Goal: Task Accomplishment & Management: Complete application form

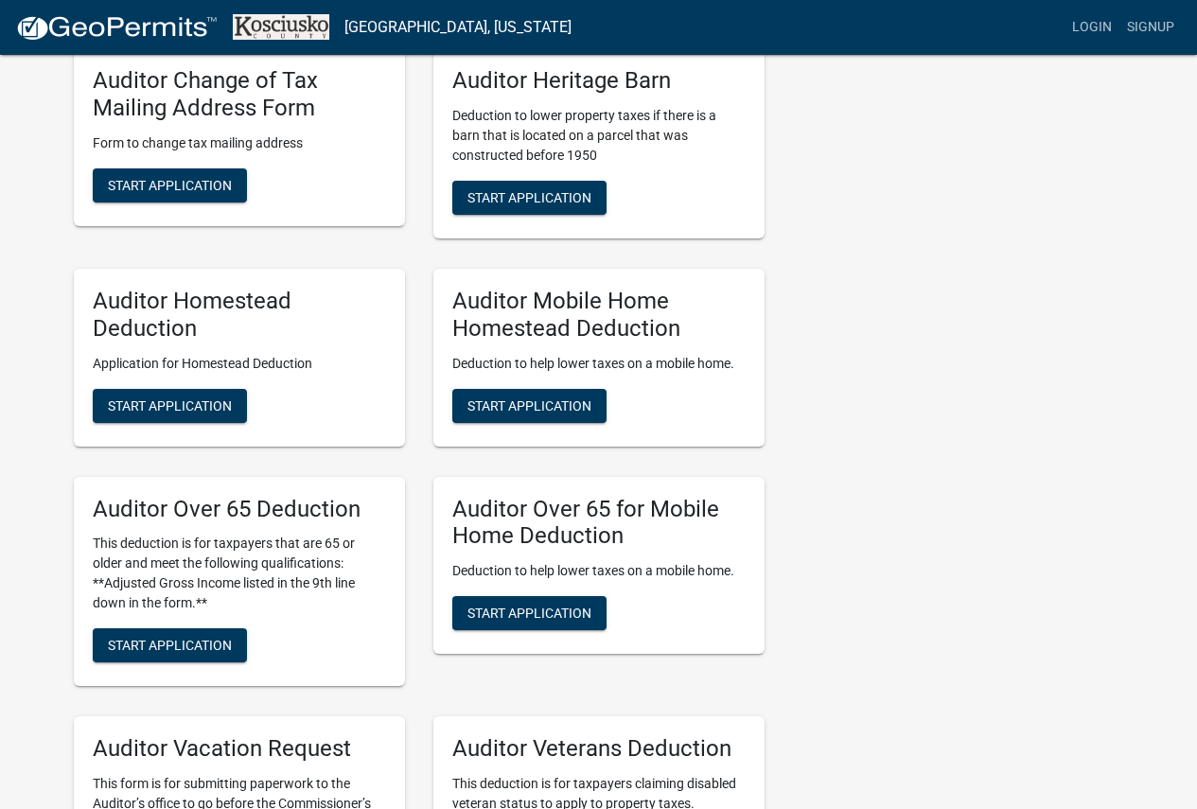
scroll to position [1041, 0]
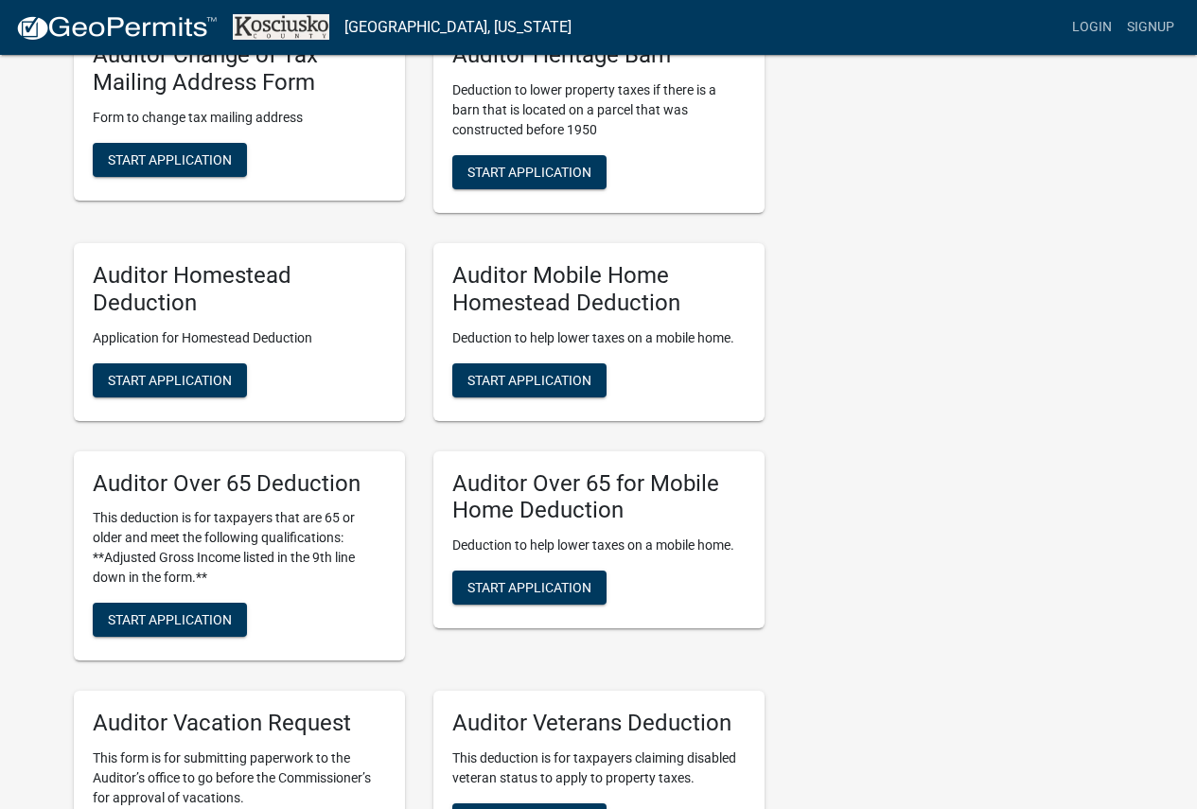
click at [170, 362] on div "Auditor Homestead Deduction Application for Homestead Deduction Start Applicati…" at bounding box center [239, 332] width 331 height 178
click at [168, 380] on span "Start Application" at bounding box center [170, 379] width 124 height 15
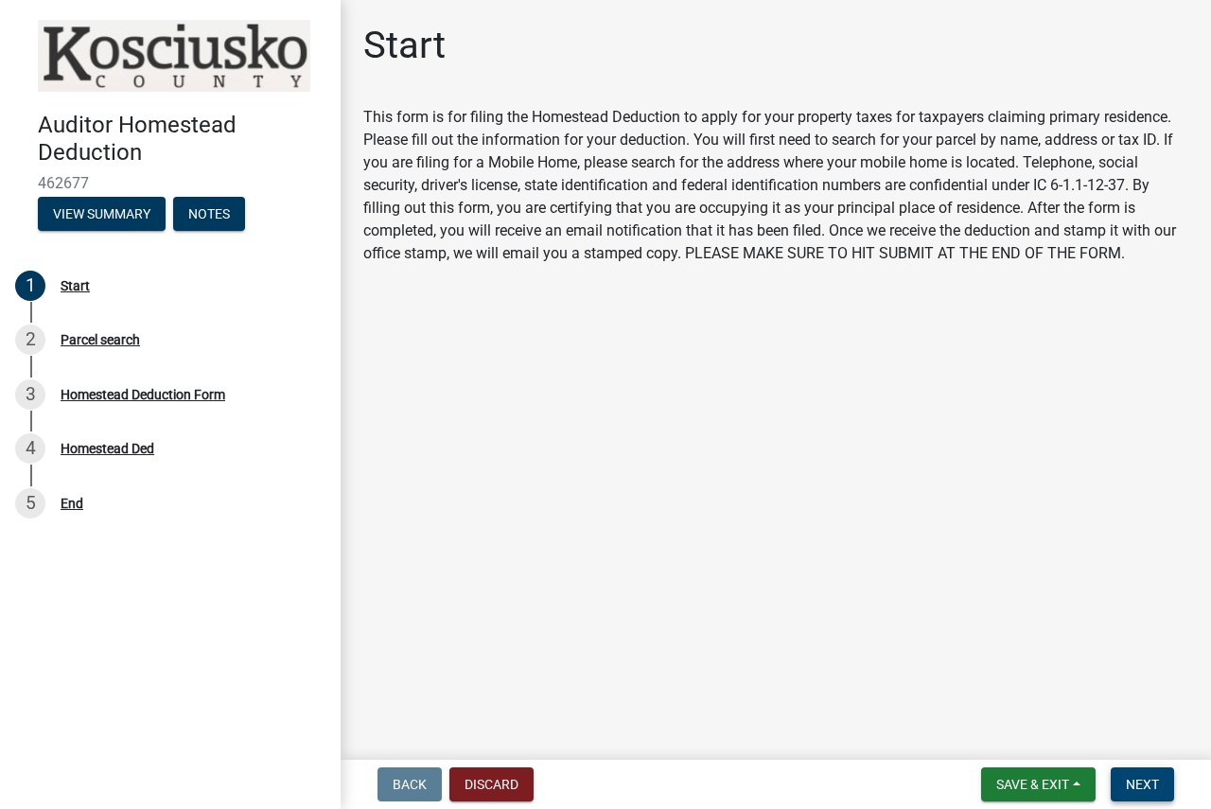
click at [1162, 774] on button "Next" at bounding box center [1142, 784] width 63 height 34
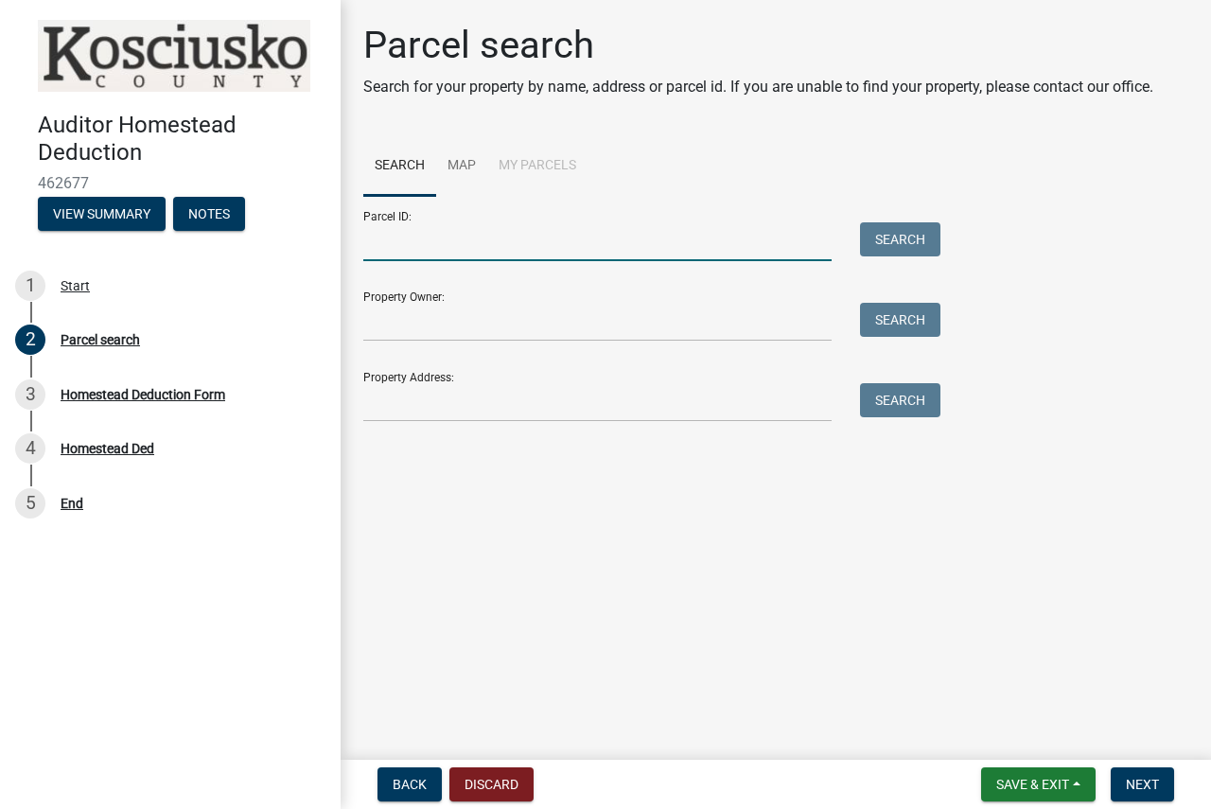
click at [525, 252] on input "Parcel ID:" at bounding box center [597, 241] width 468 height 39
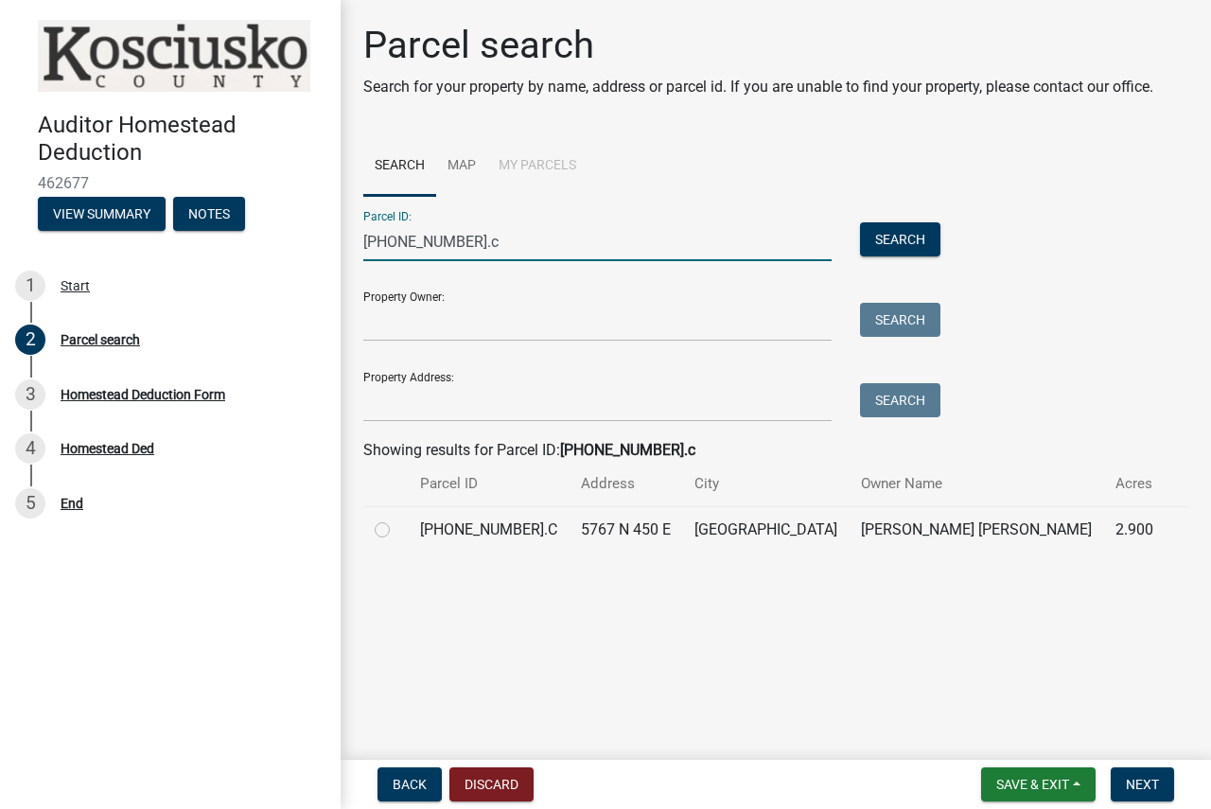
type input "[PHONE_NUMBER].c"
click at [397, 518] on label at bounding box center [397, 518] width 0 height 0
click at [397, 525] on input "radio" at bounding box center [403, 524] width 12 height 12
radio input "true"
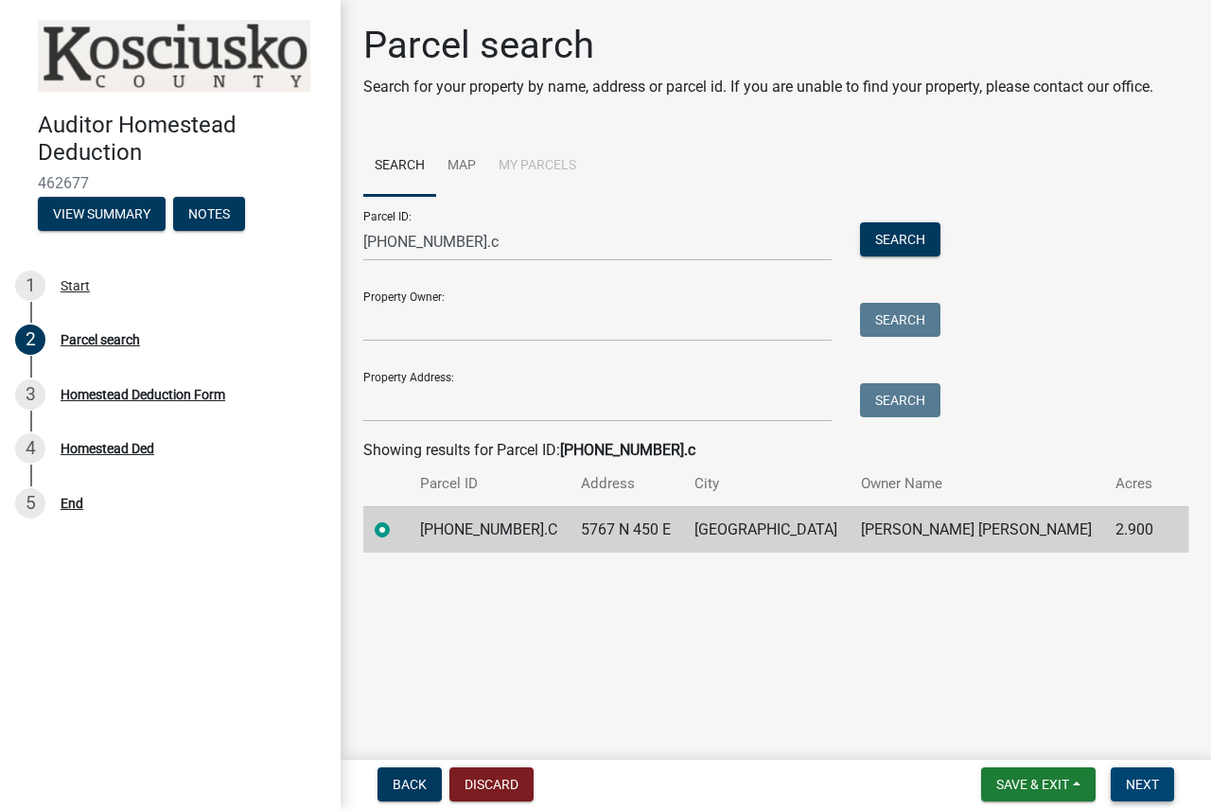
click at [1132, 790] on span "Next" at bounding box center [1142, 784] width 33 height 15
click at [1147, 777] on button "Next" at bounding box center [1142, 784] width 63 height 34
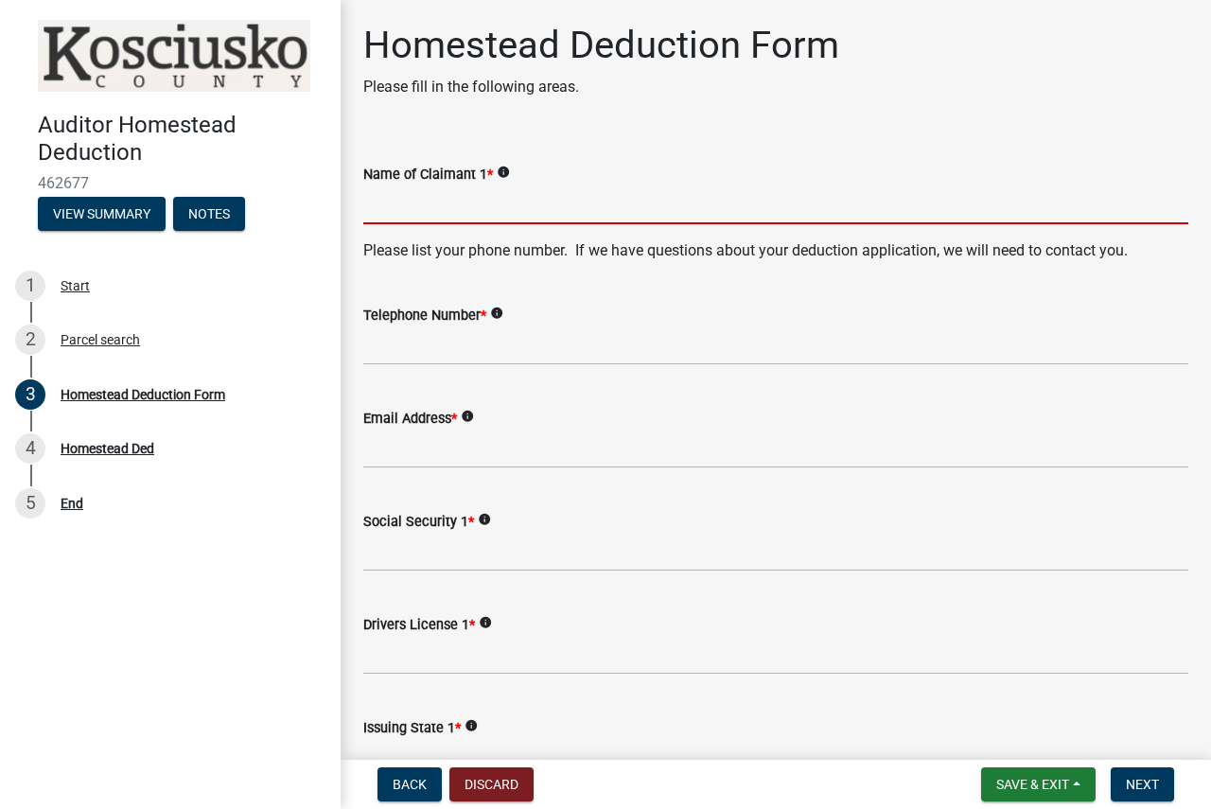
click at [678, 203] on input "Name of Claimant 1 *" at bounding box center [775, 204] width 825 height 39
type input "[PERSON_NAME]"
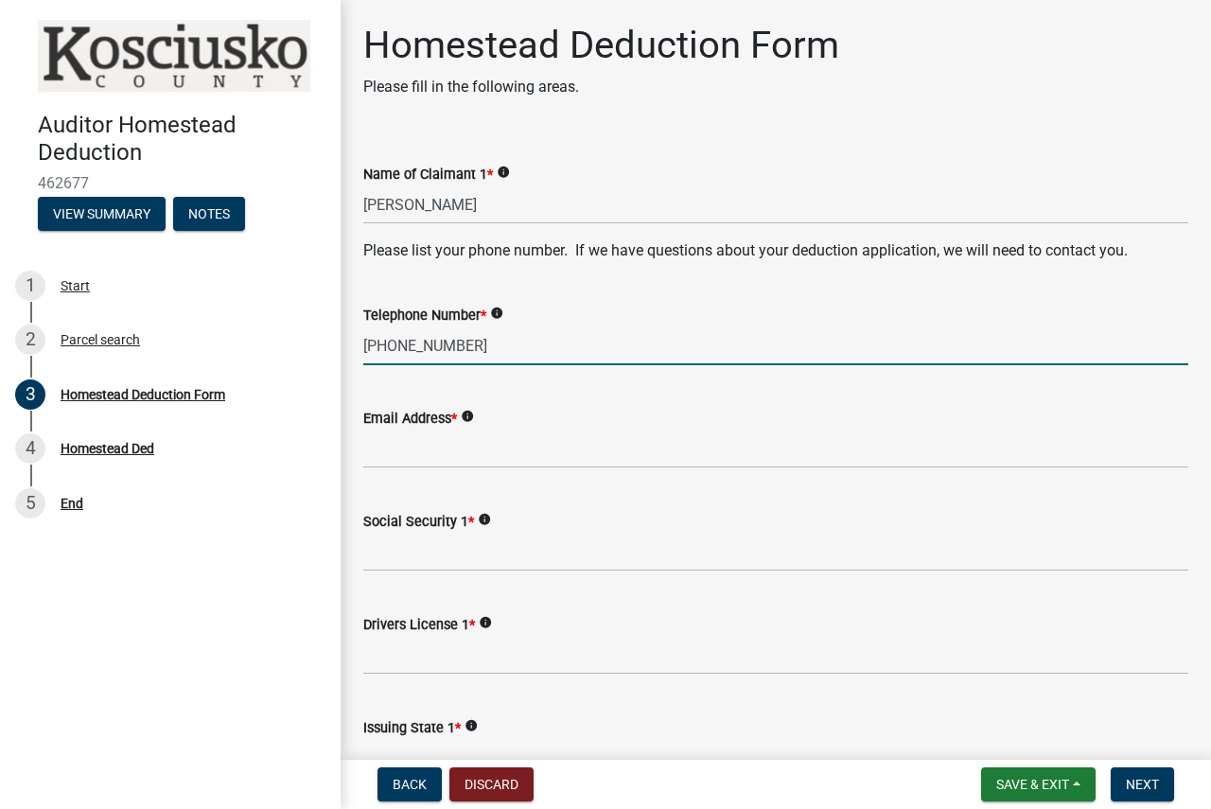
type input "[PHONE_NUMBER]"
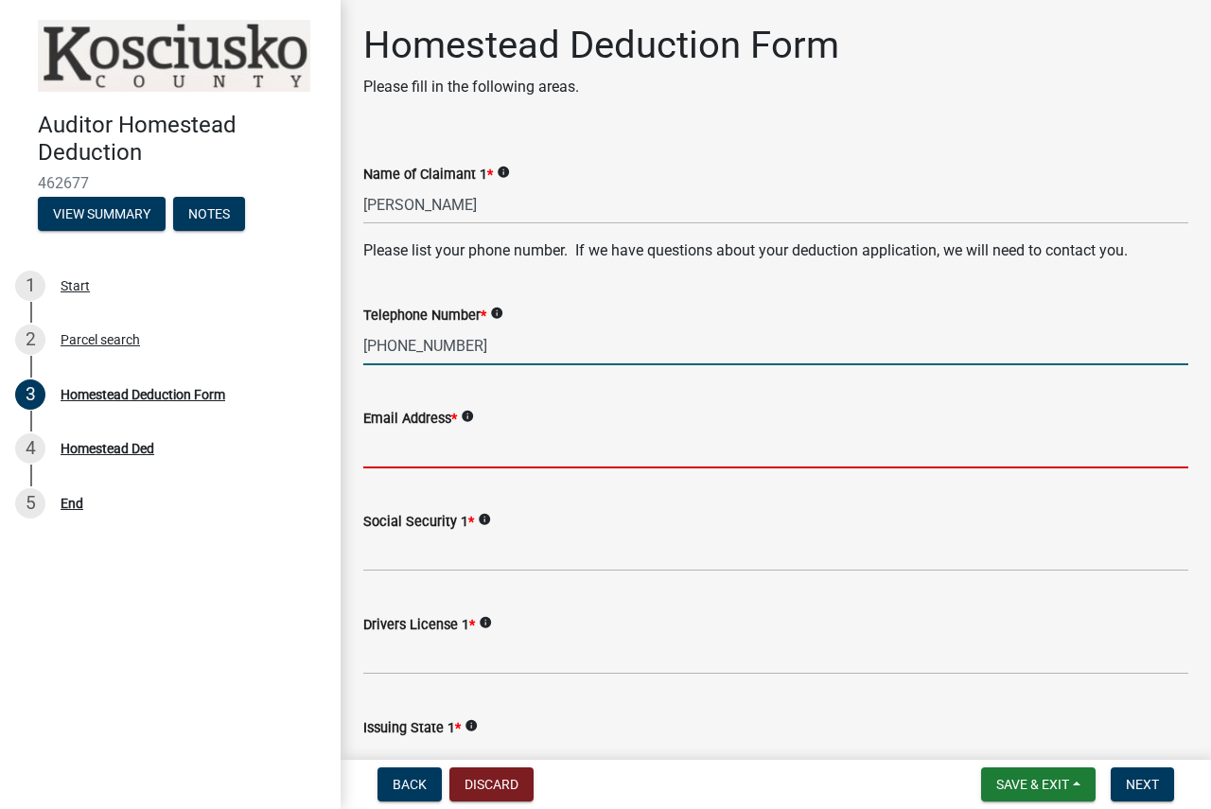
click at [563, 441] on input "Email Address *" at bounding box center [775, 448] width 825 height 39
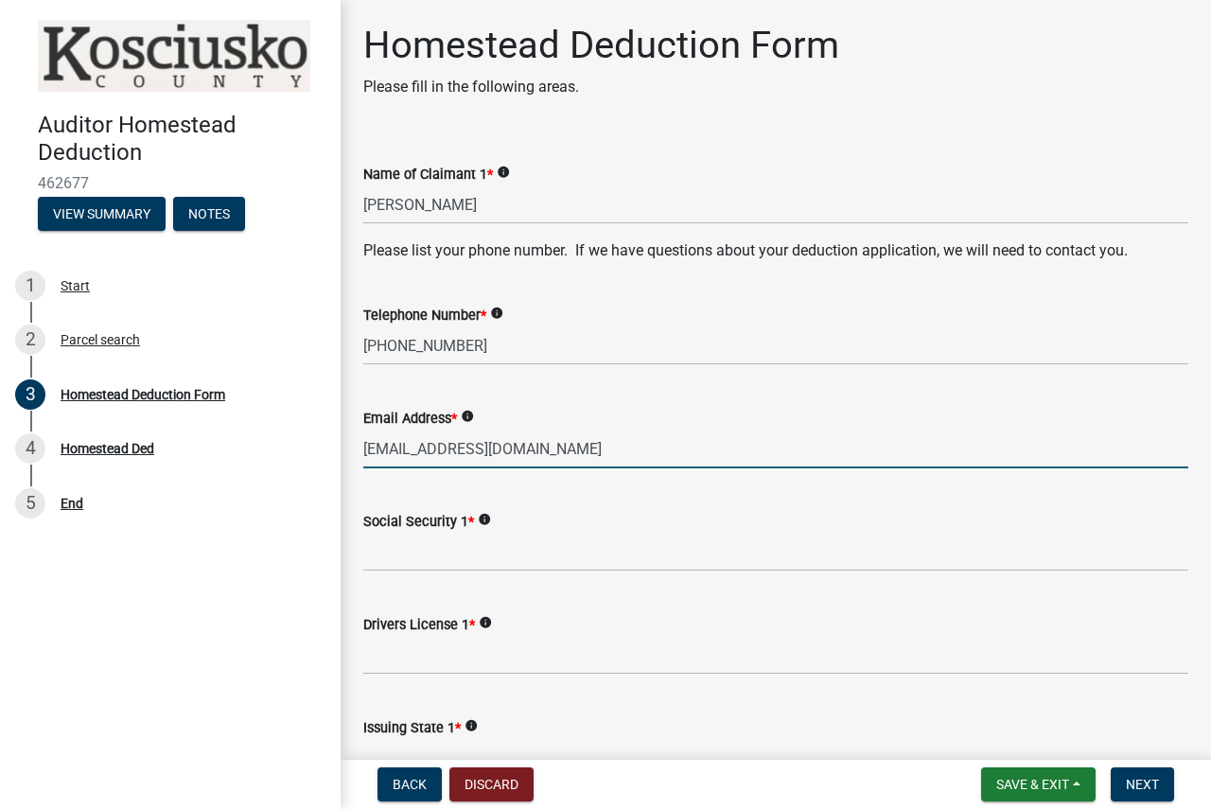
type input "[EMAIL_ADDRESS][DOMAIN_NAME]"
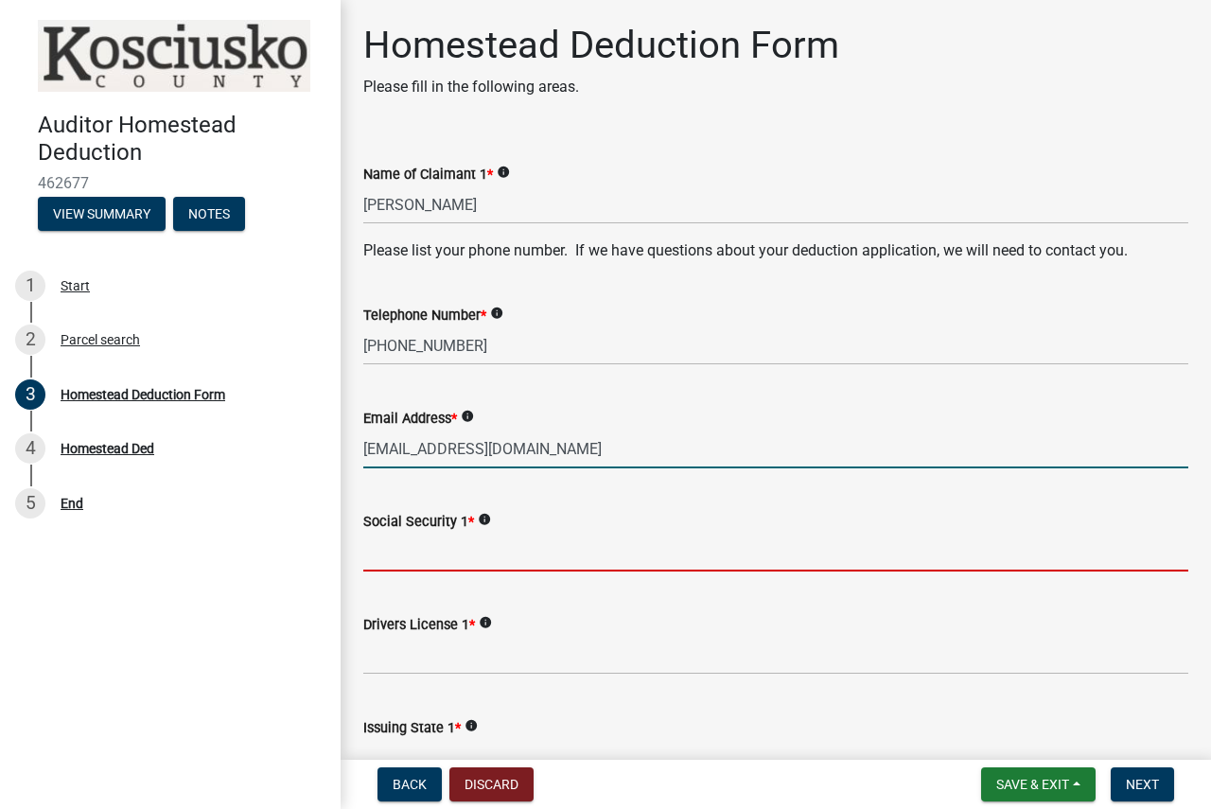
click at [534, 557] on input "Social Security 1 *" at bounding box center [775, 552] width 825 height 39
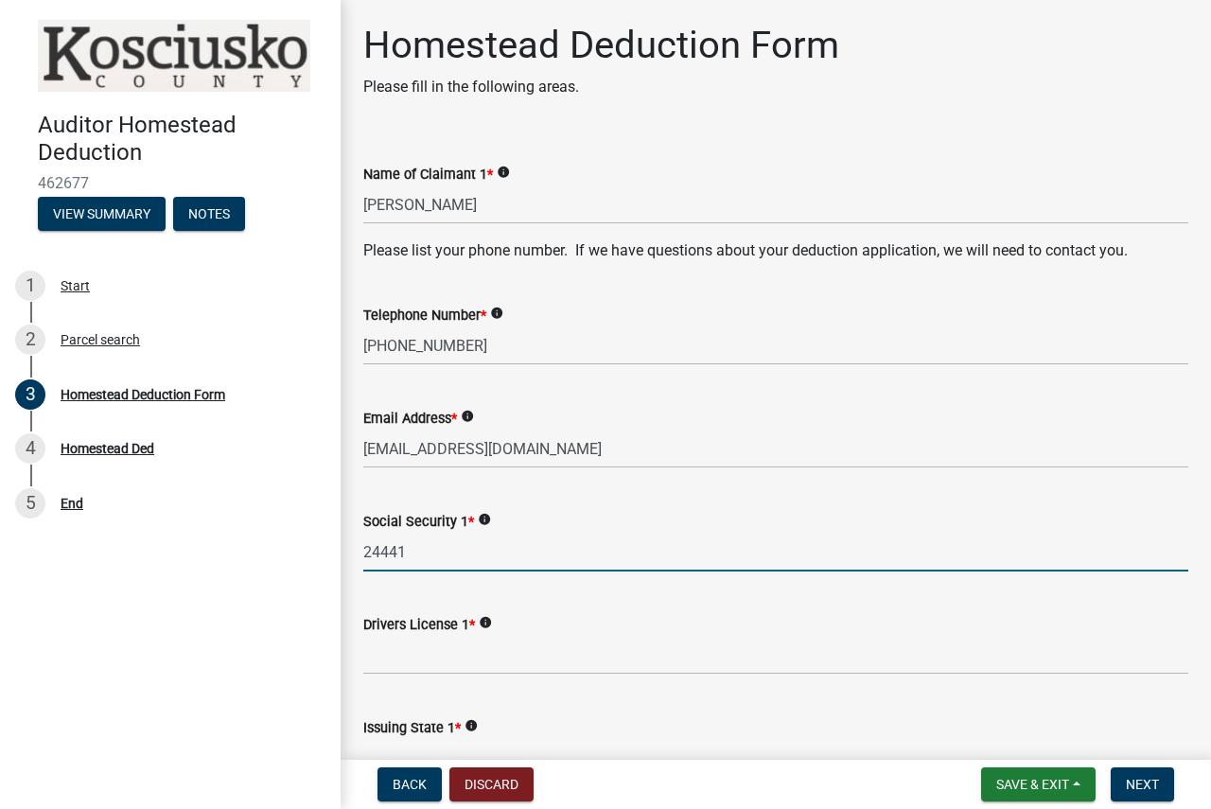
type input "24441"
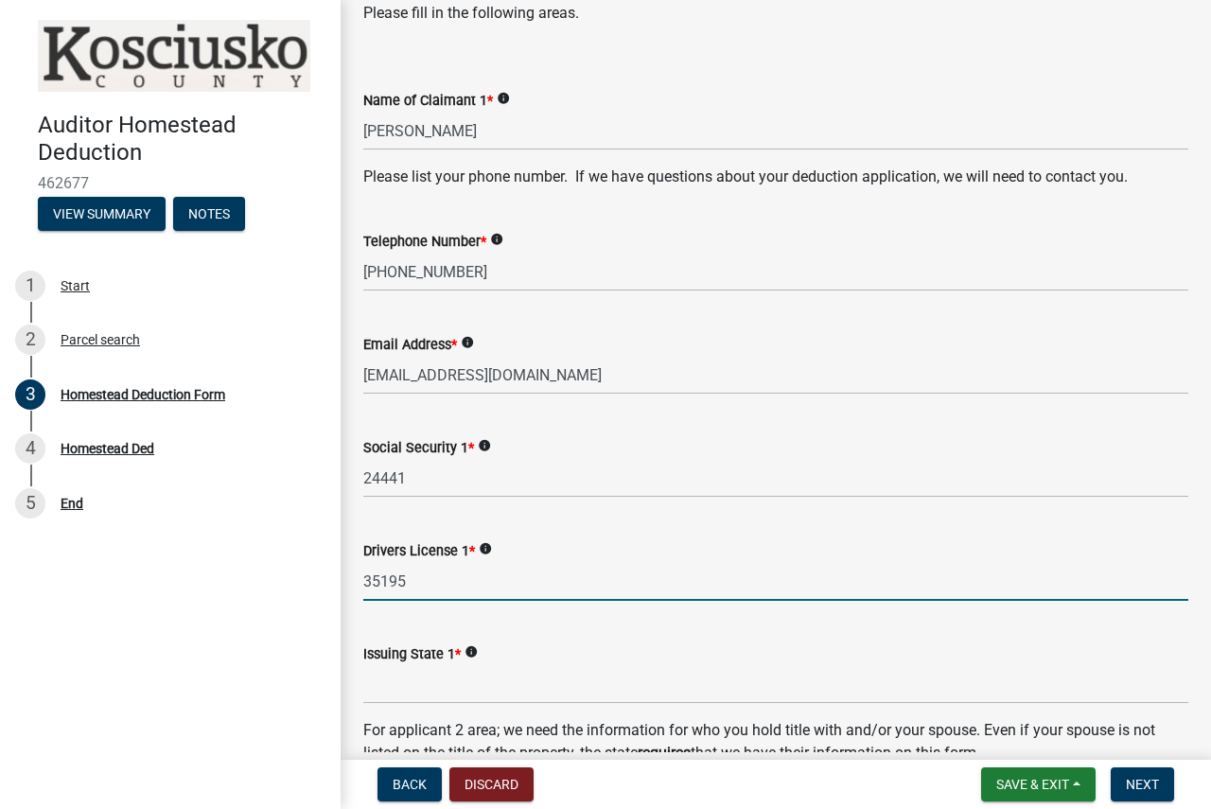
scroll to position [378, 0]
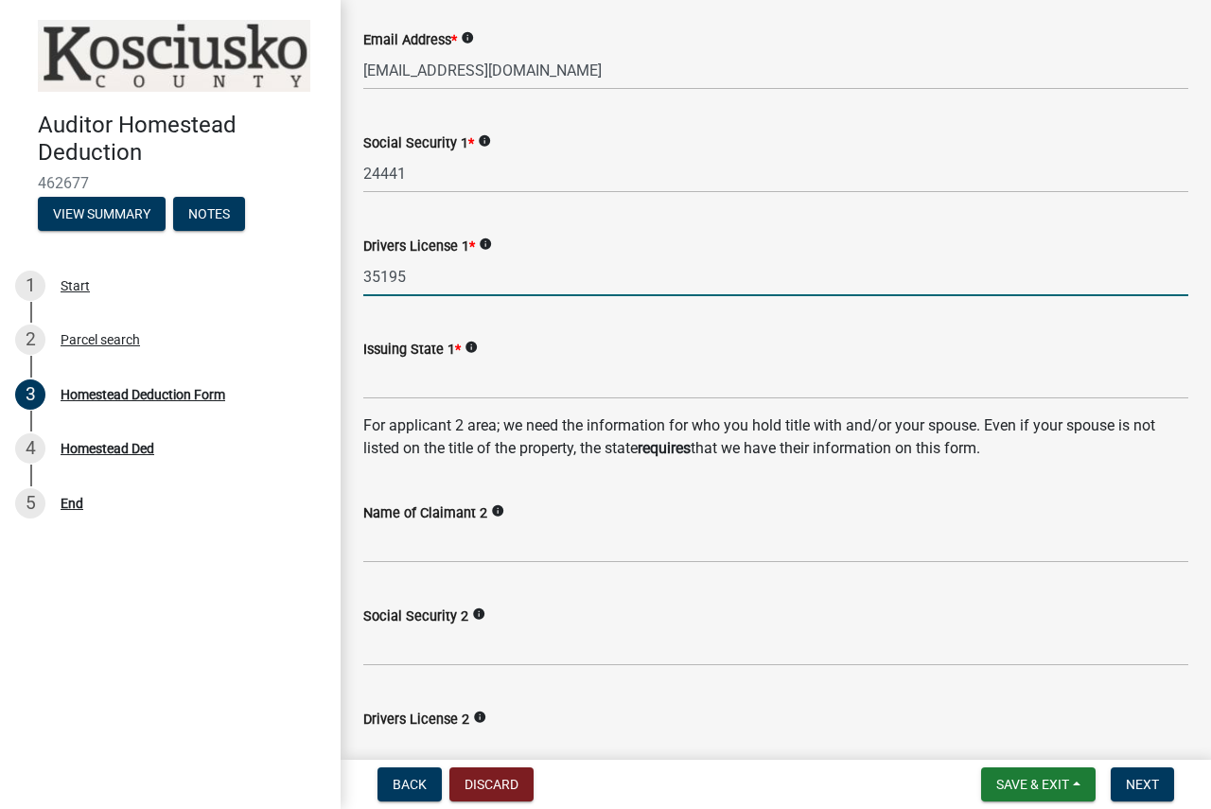
type input "35195"
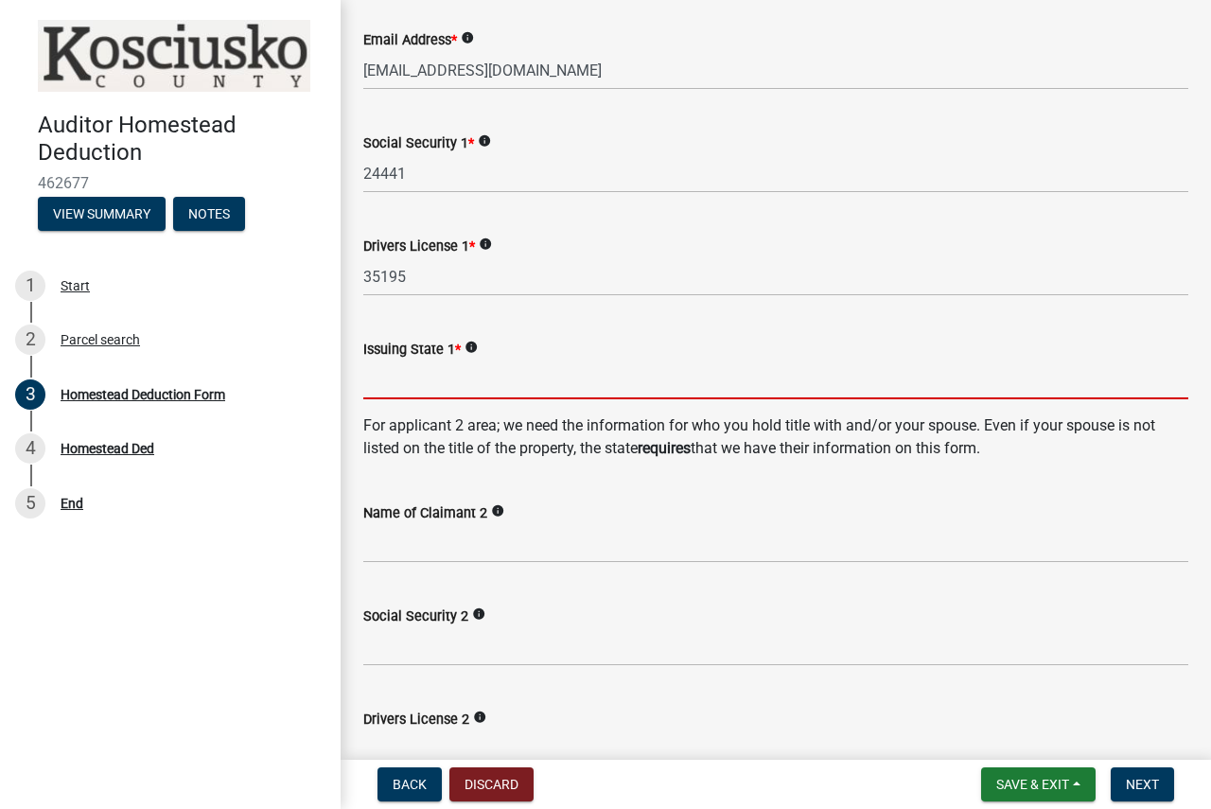
click at [428, 377] on input "Issuing State 1 *" at bounding box center [775, 379] width 825 height 39
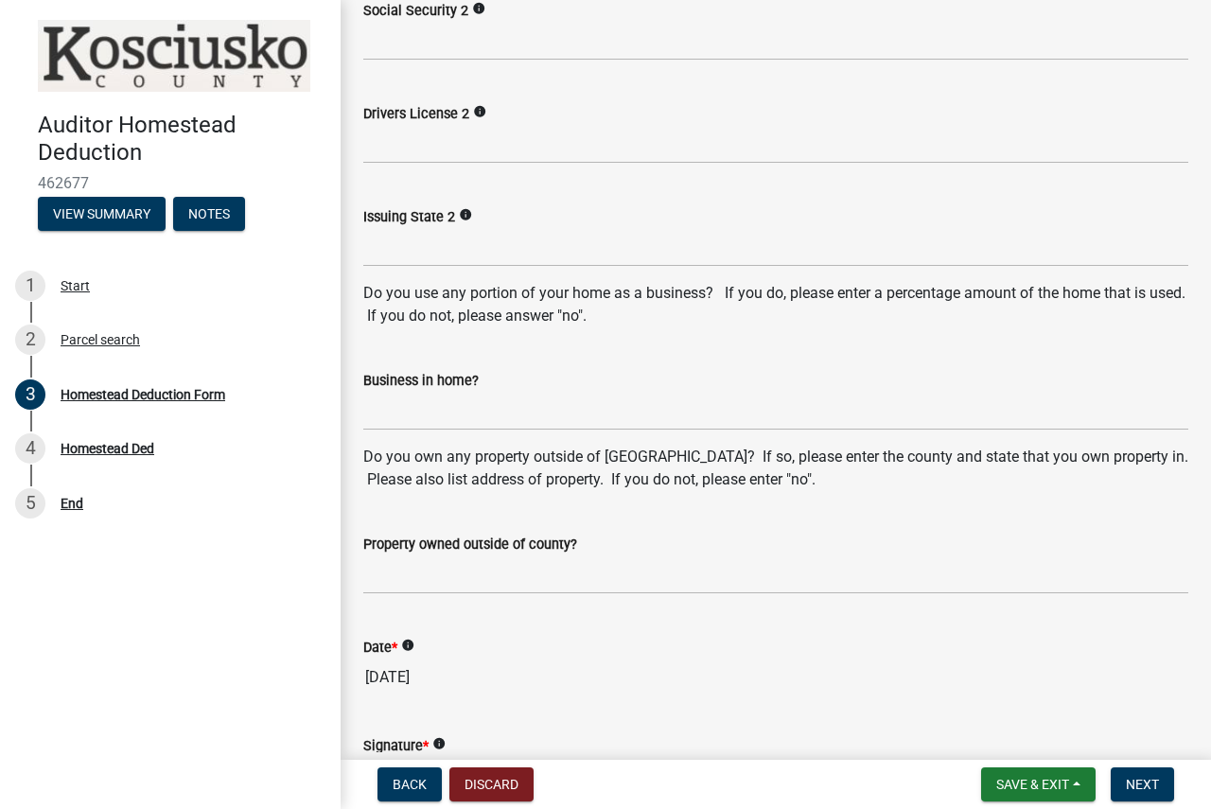
scroll to position [1041, 0]
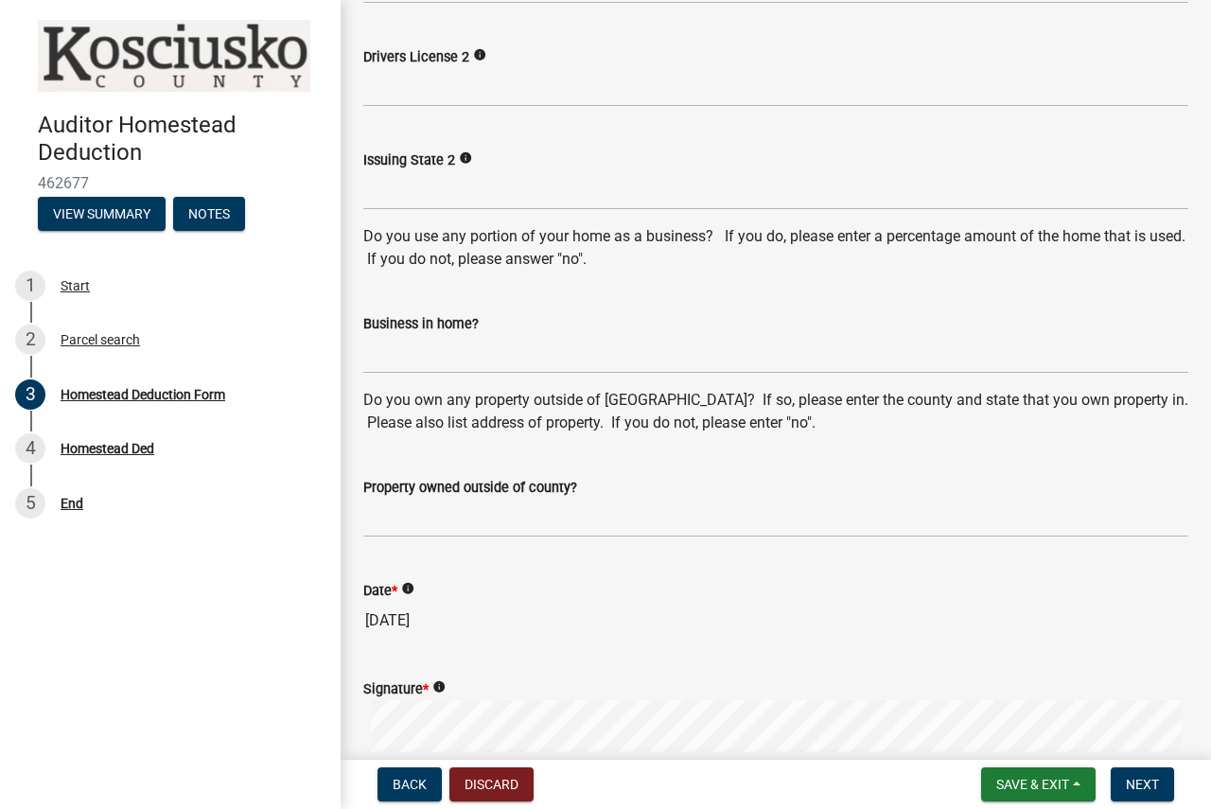
type input "IN"
click at [407, 359] on input "Business in home?" at bounding box center [775, 354] width 825 height 39
type input "NO"
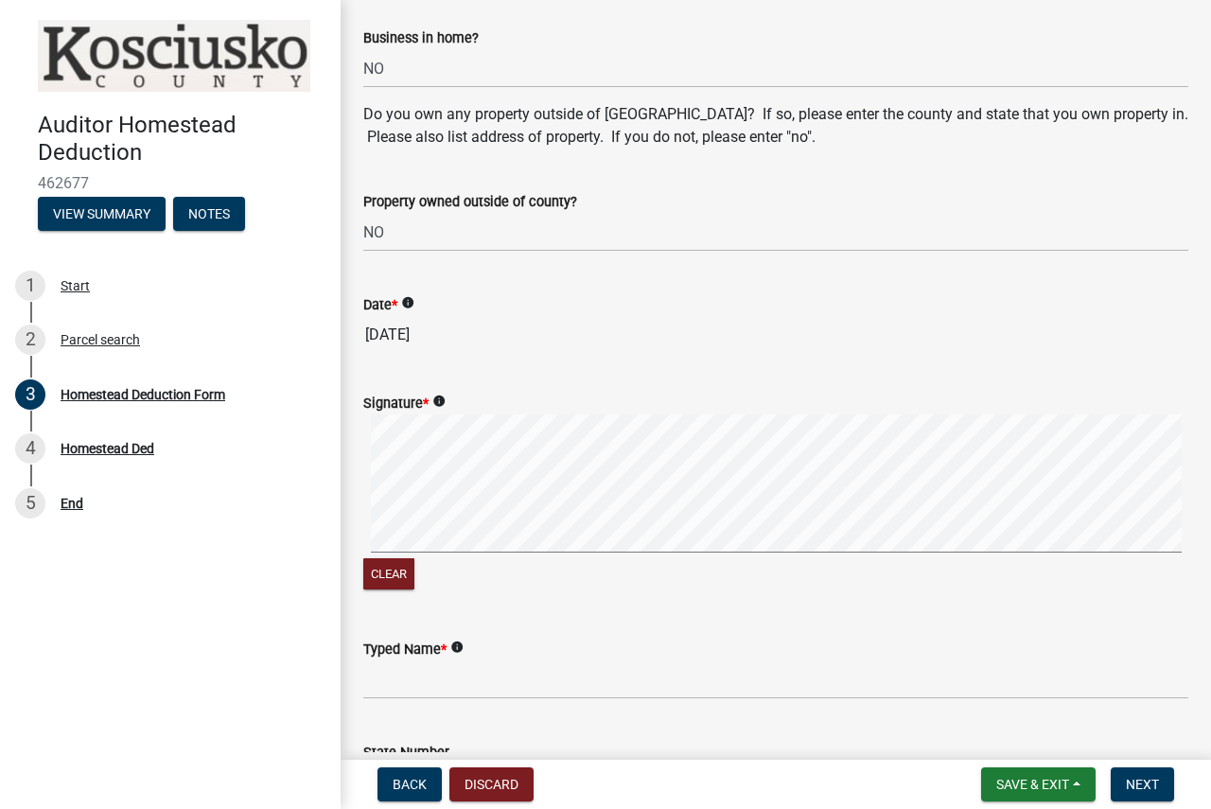
scroll to position [1419, 0]
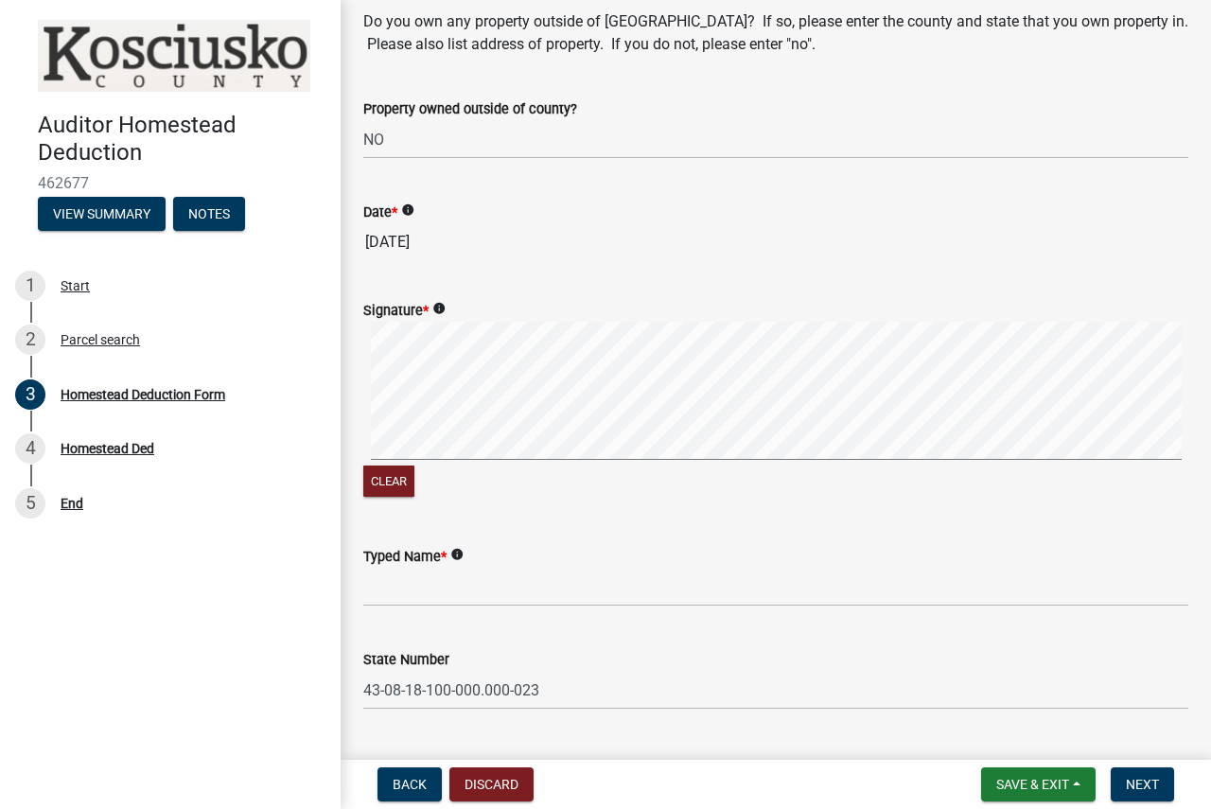
click at [358, 427] on div "Signature * info Clear" at bounding box center [775, 388] width 853 height 225
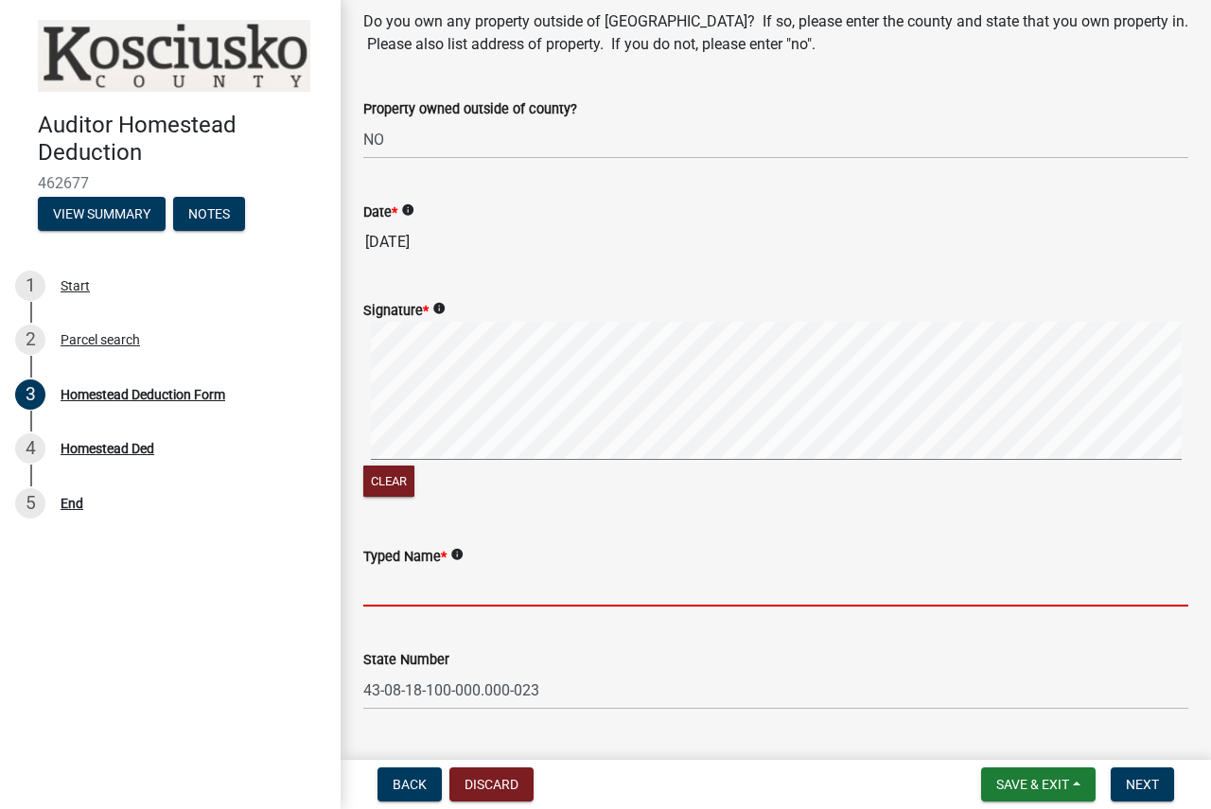
click at [431, 593] on input "Typed Name *" at bounding box center [775, 587] width 825 height 39
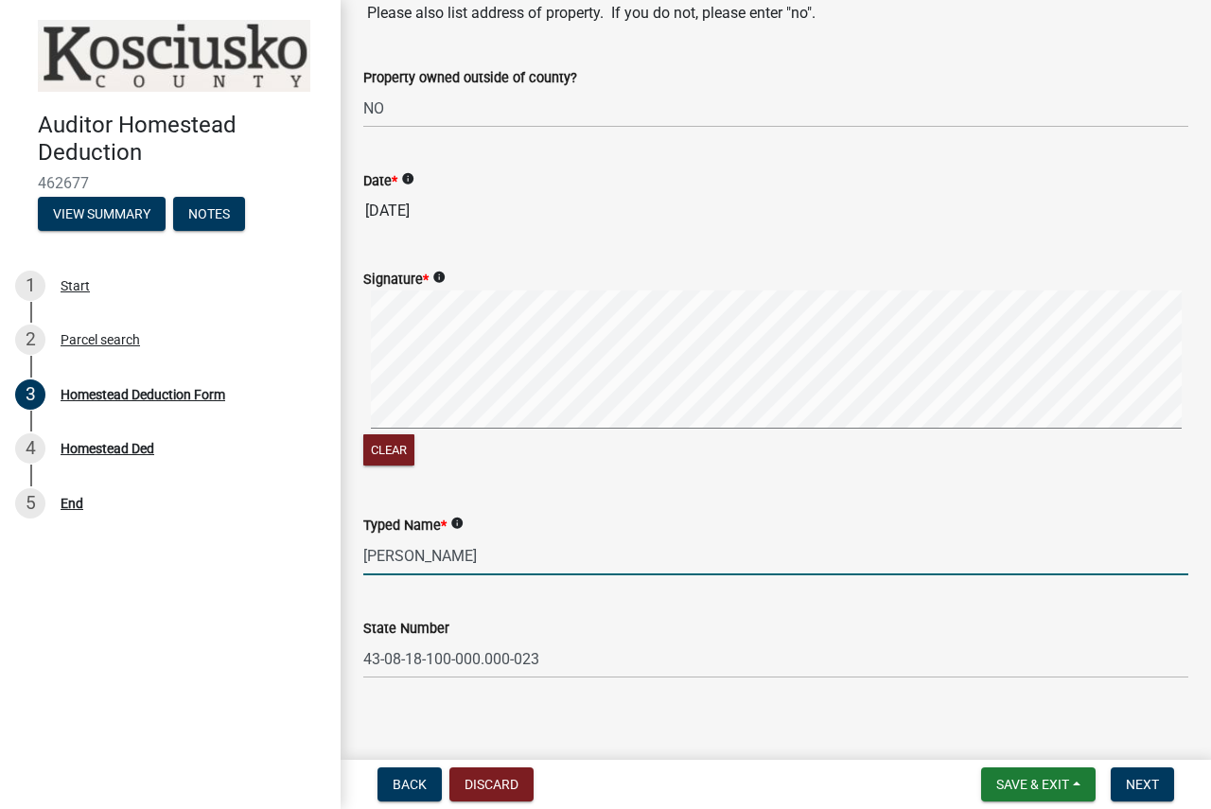
scroll to position [1465, 0]
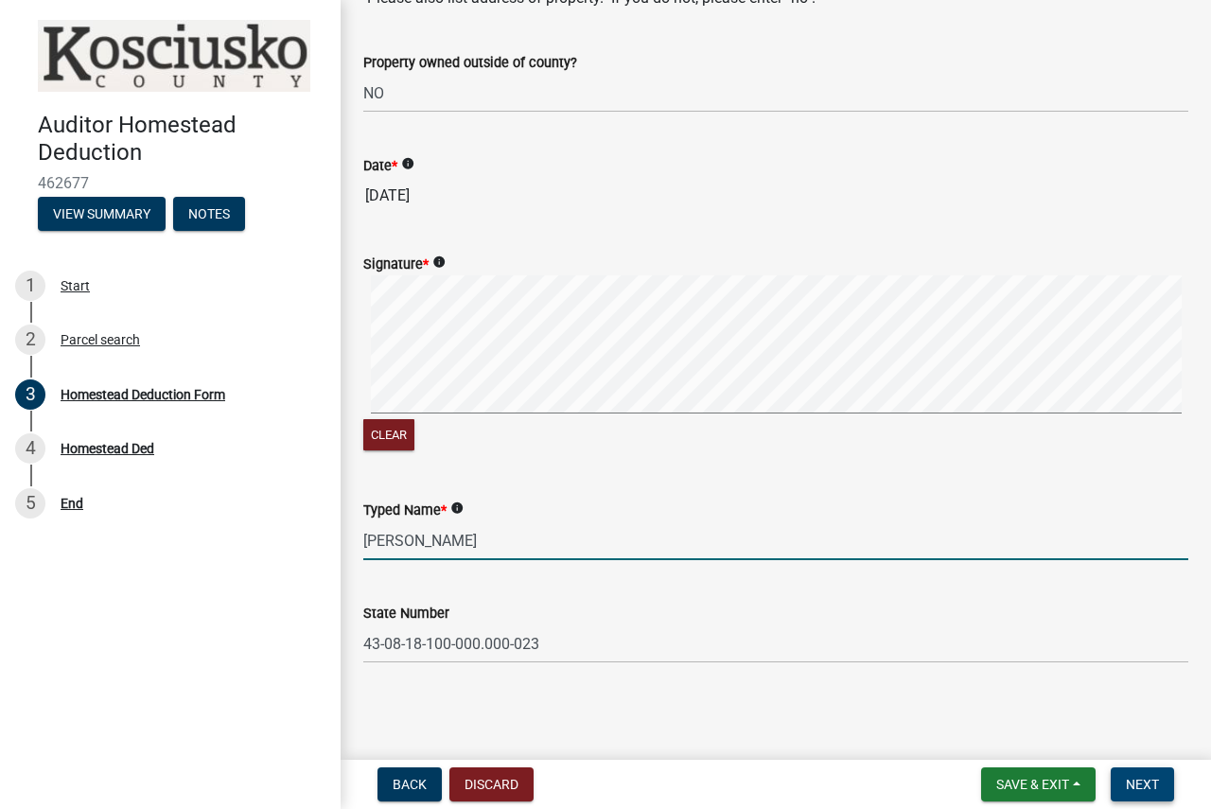
type input "[PERSON_NAME]"
click at [1135, 780] on span "Next" at bounding box center [1142, 784] width 33 height 15
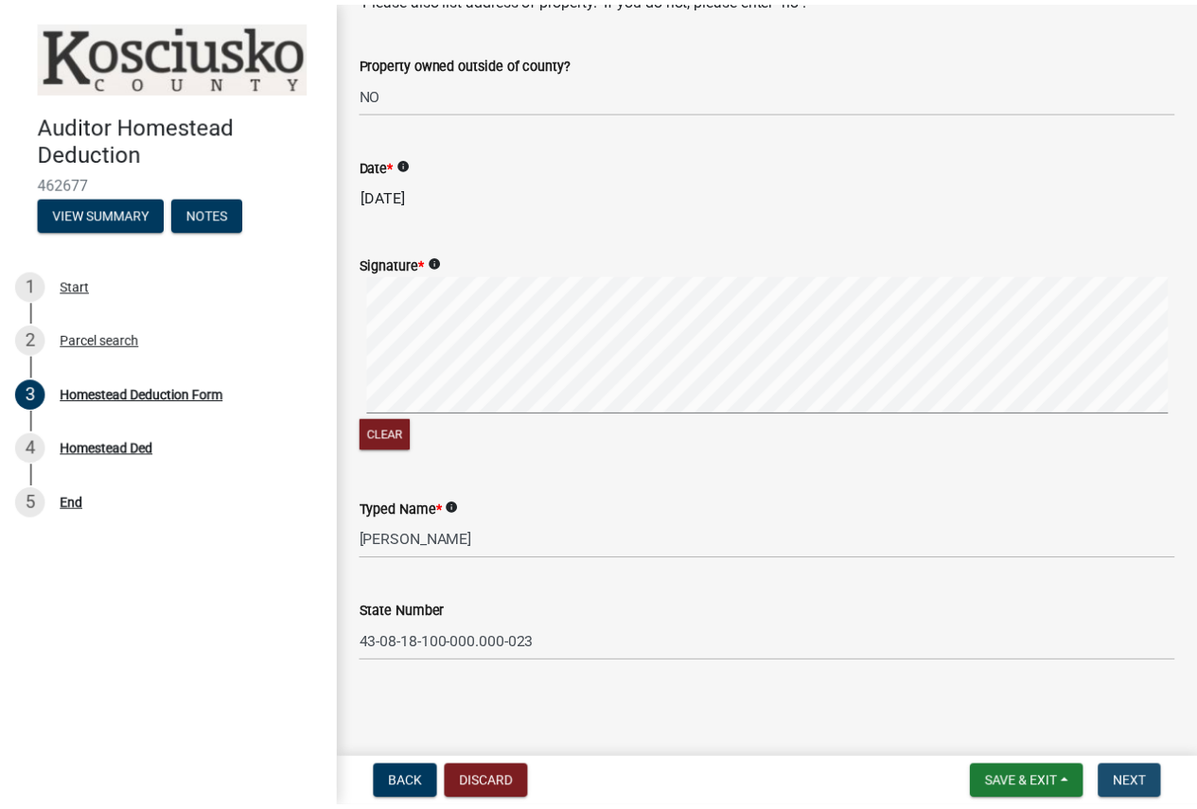
scroll to position [0, 0]
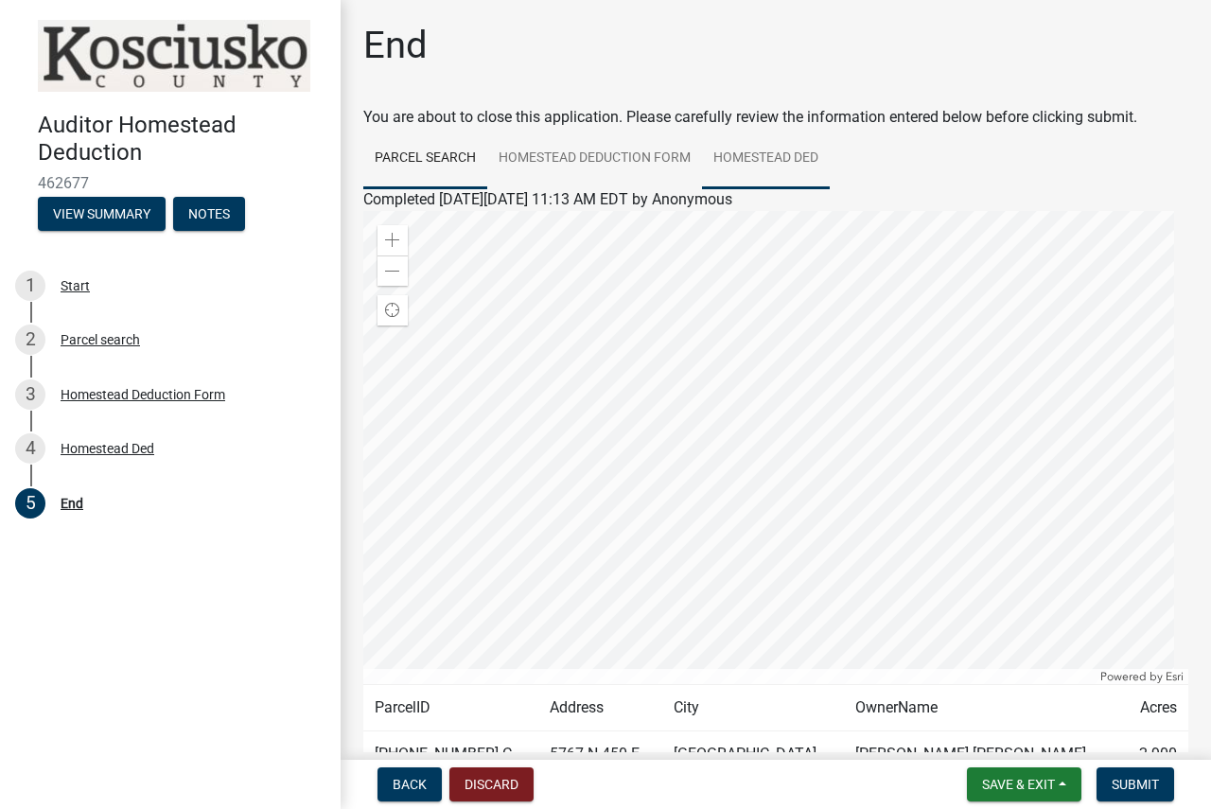
click at [727, 152] on link "Homestead Ded" at bounding box center [766, 159] width 128 height 61
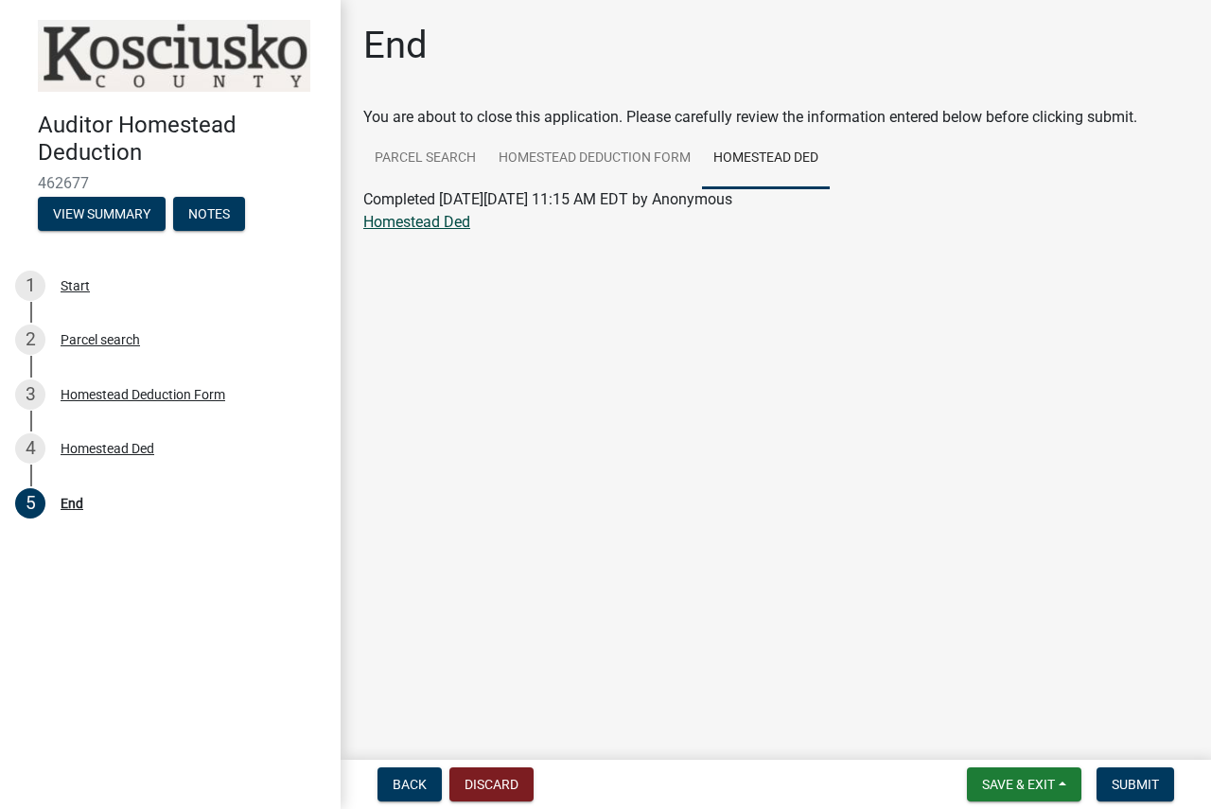
click at [419, 222] on link "Homestead Ded" at bounding box center [416, 222] width 107 height 18
click at [1119, 789] on span "Submit" at bounding box center [1135, 784] width 47 height 15
